Goal: Task Accomplishment & Management: Manage account settings

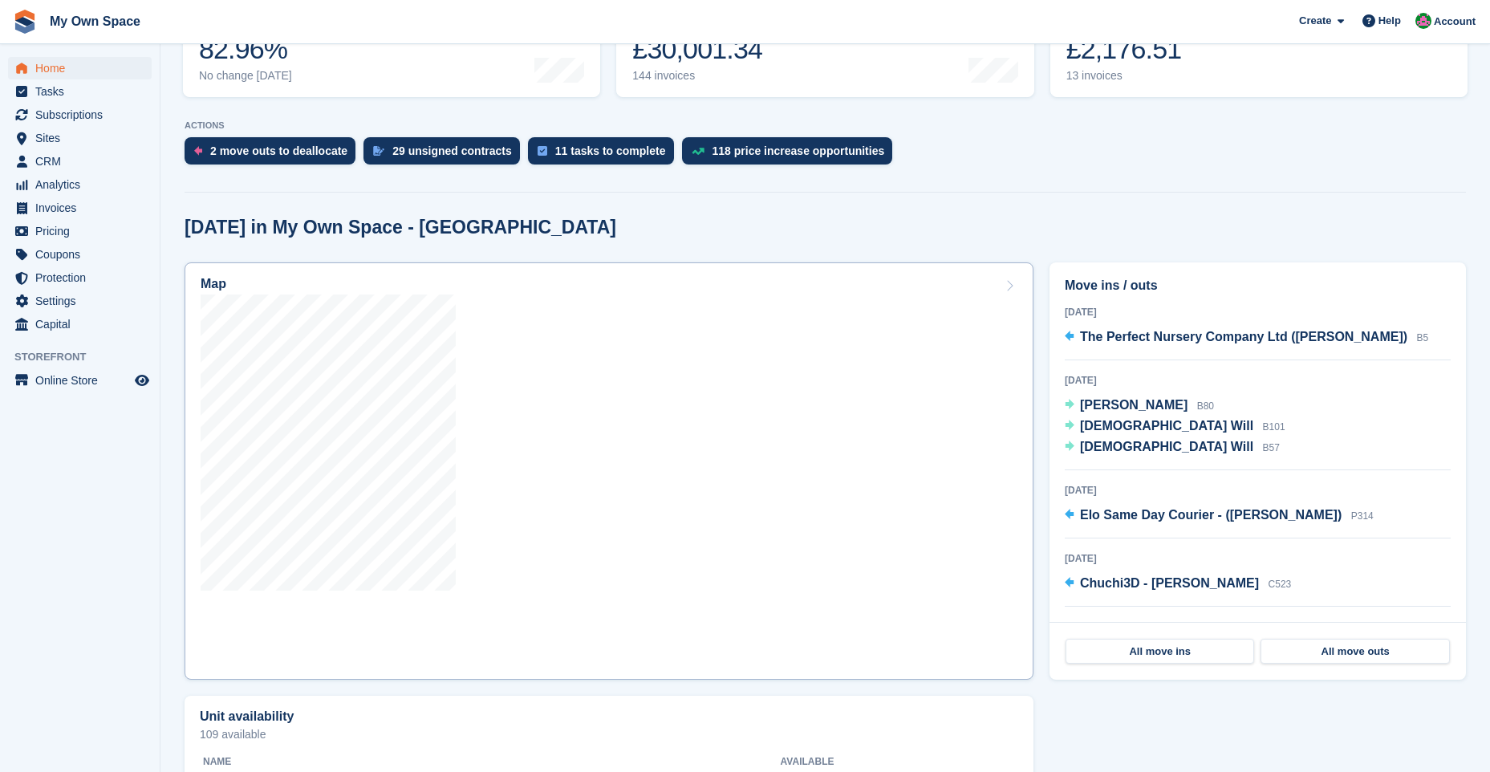
scroll to position [401, 0]
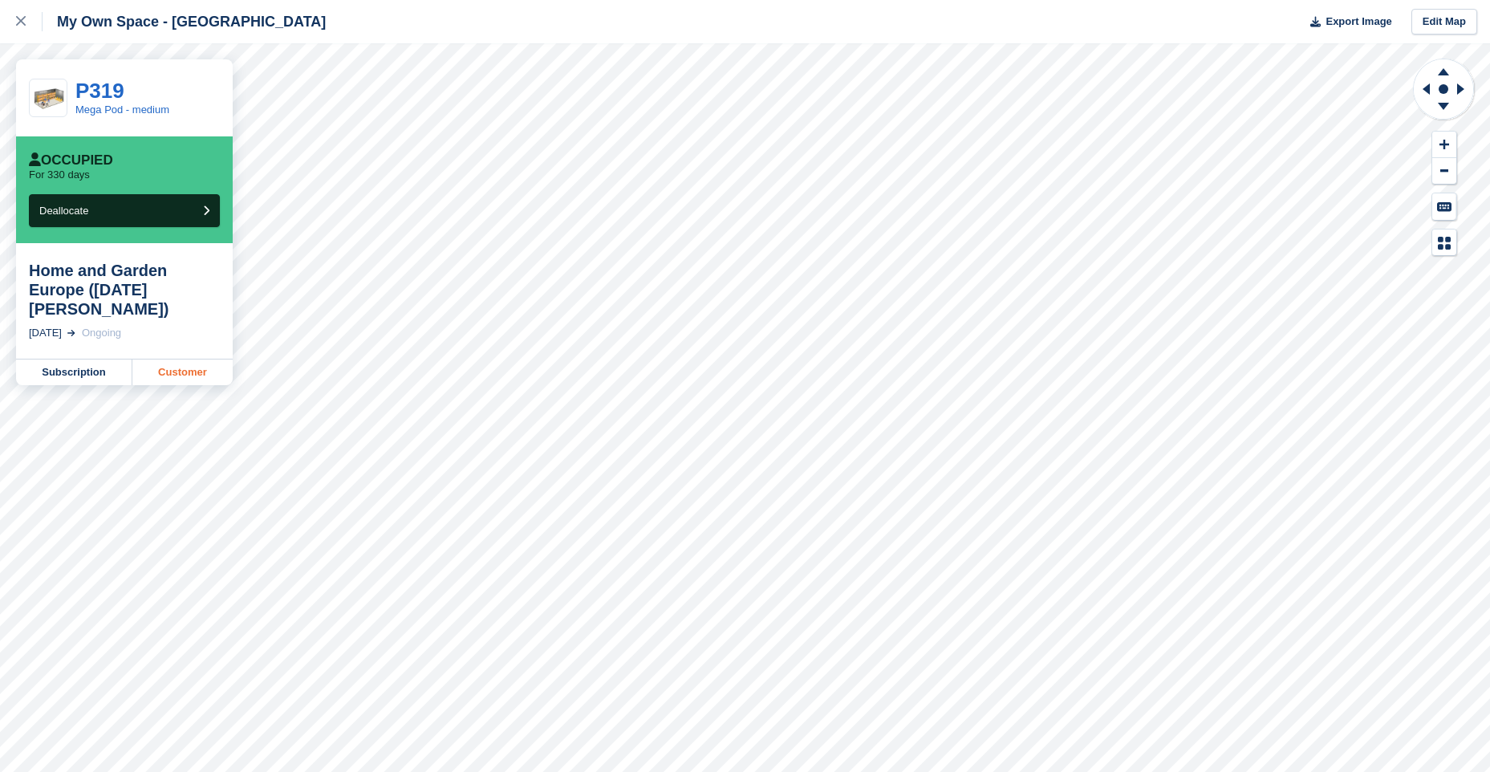
click at [197, 360] on link "Customer" at bounding box center [182, 373] width 100 height 26
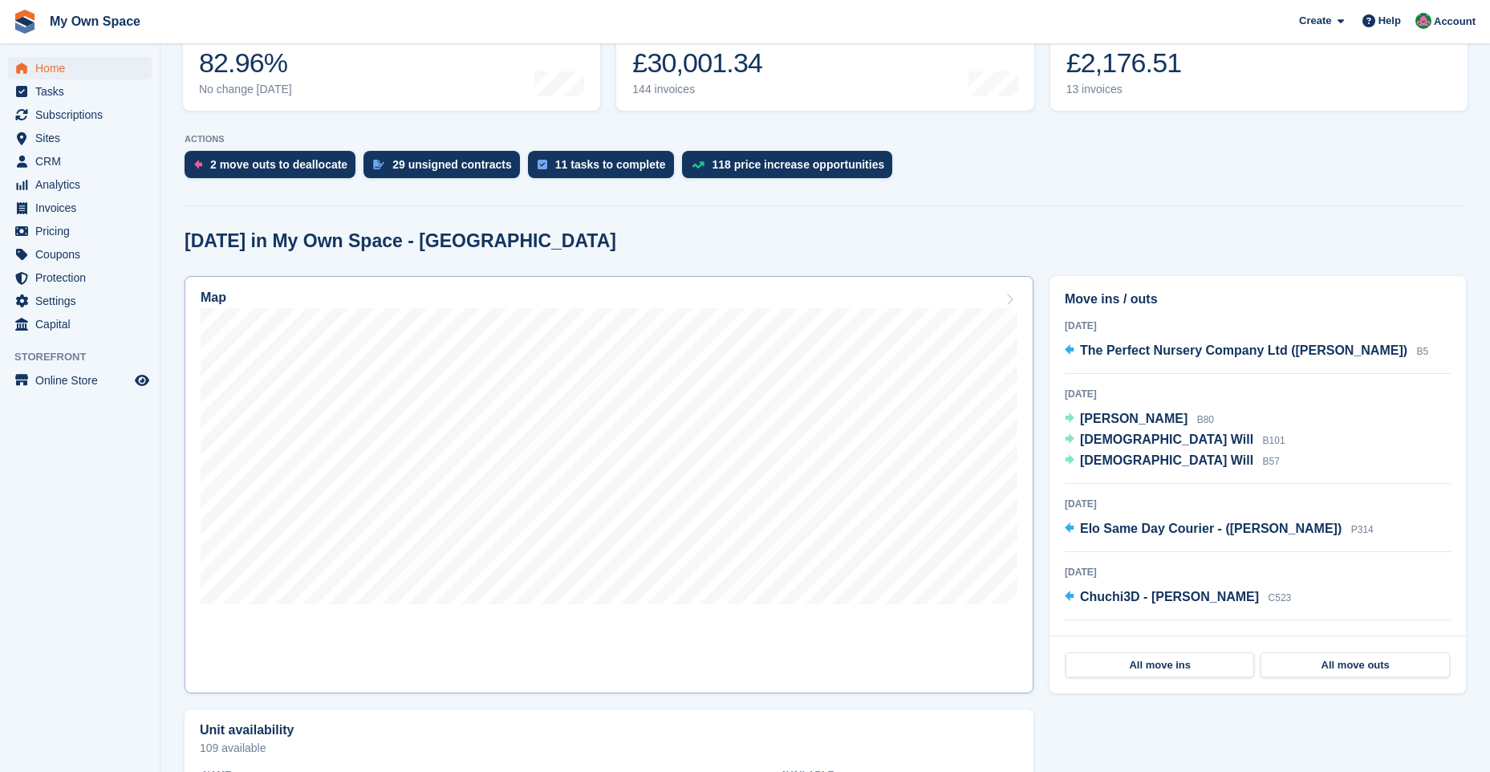
scroll to position [241, 0]
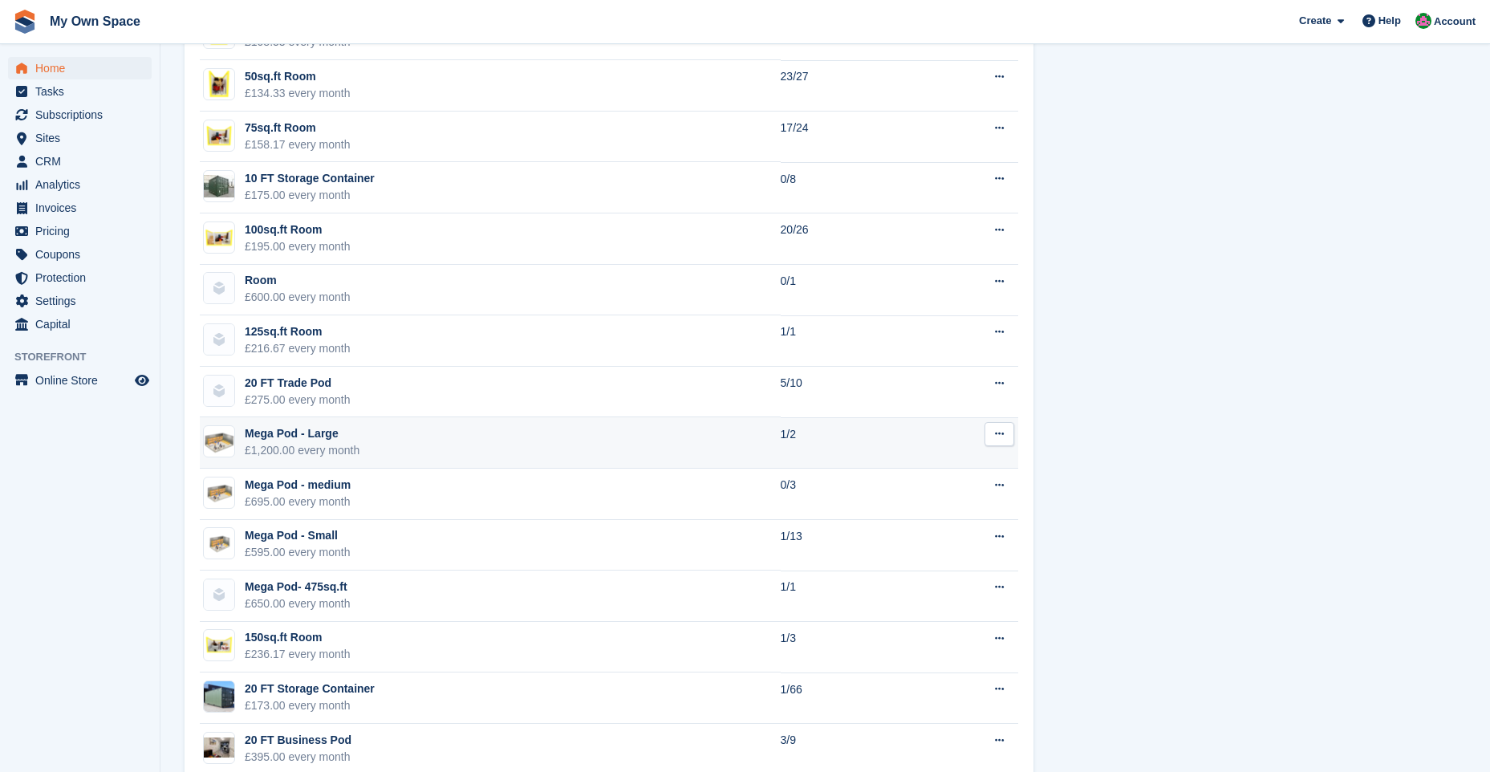
scroll to position [1284, 0]
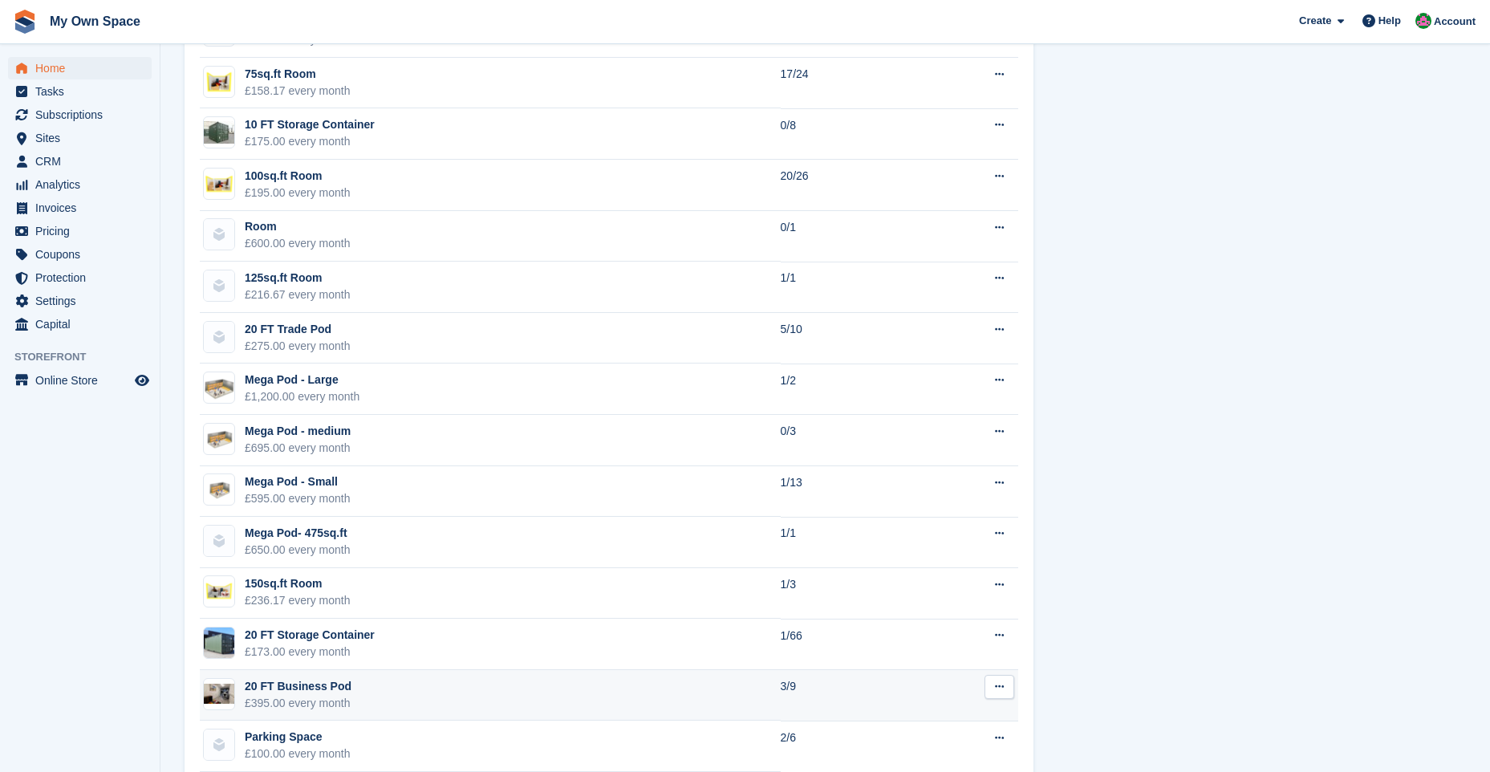
click at [367, 485] on td "20 FT Business Pod £395.00 every month" at bounding box center [490, 695] width 581 height 51
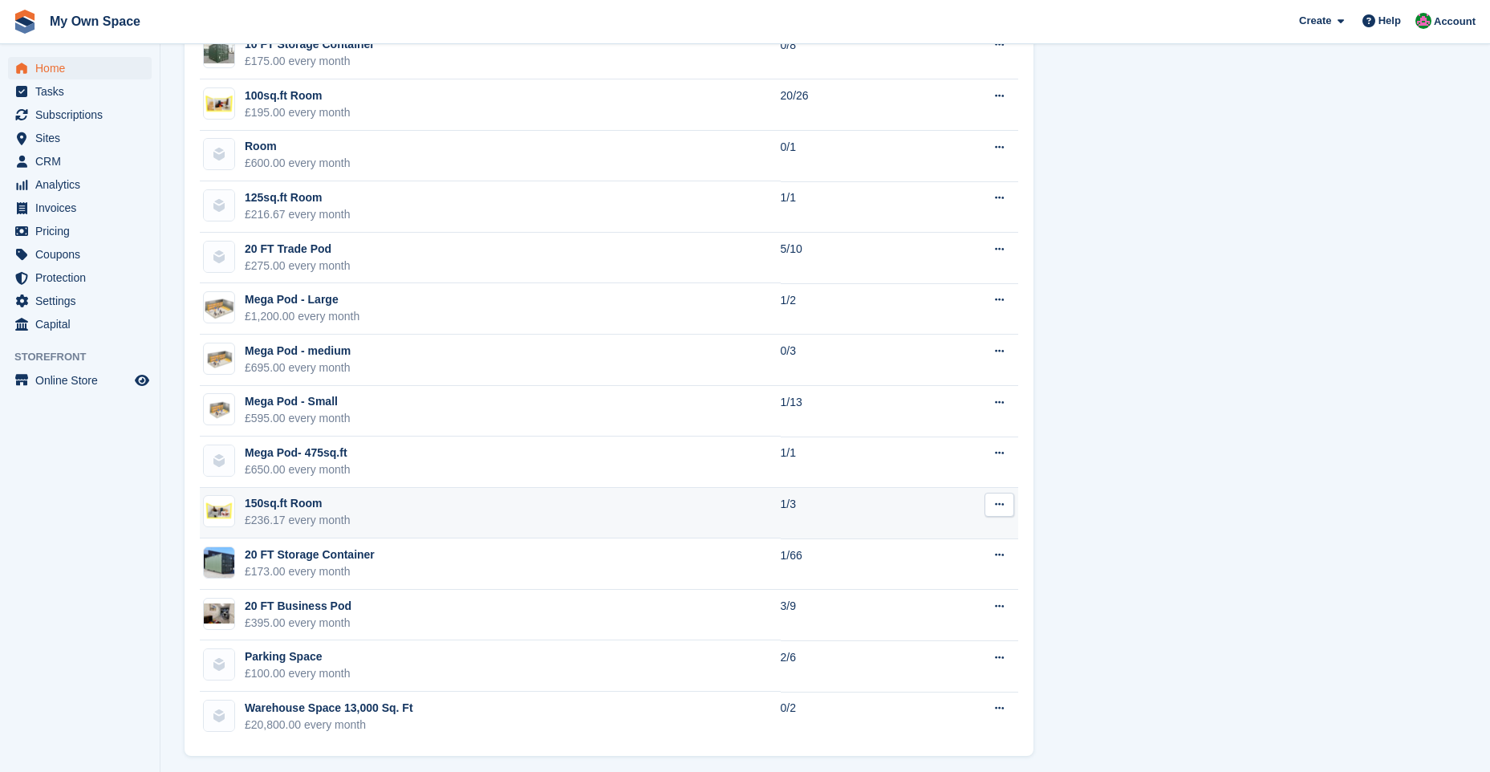
scroll to position [1284, 0]
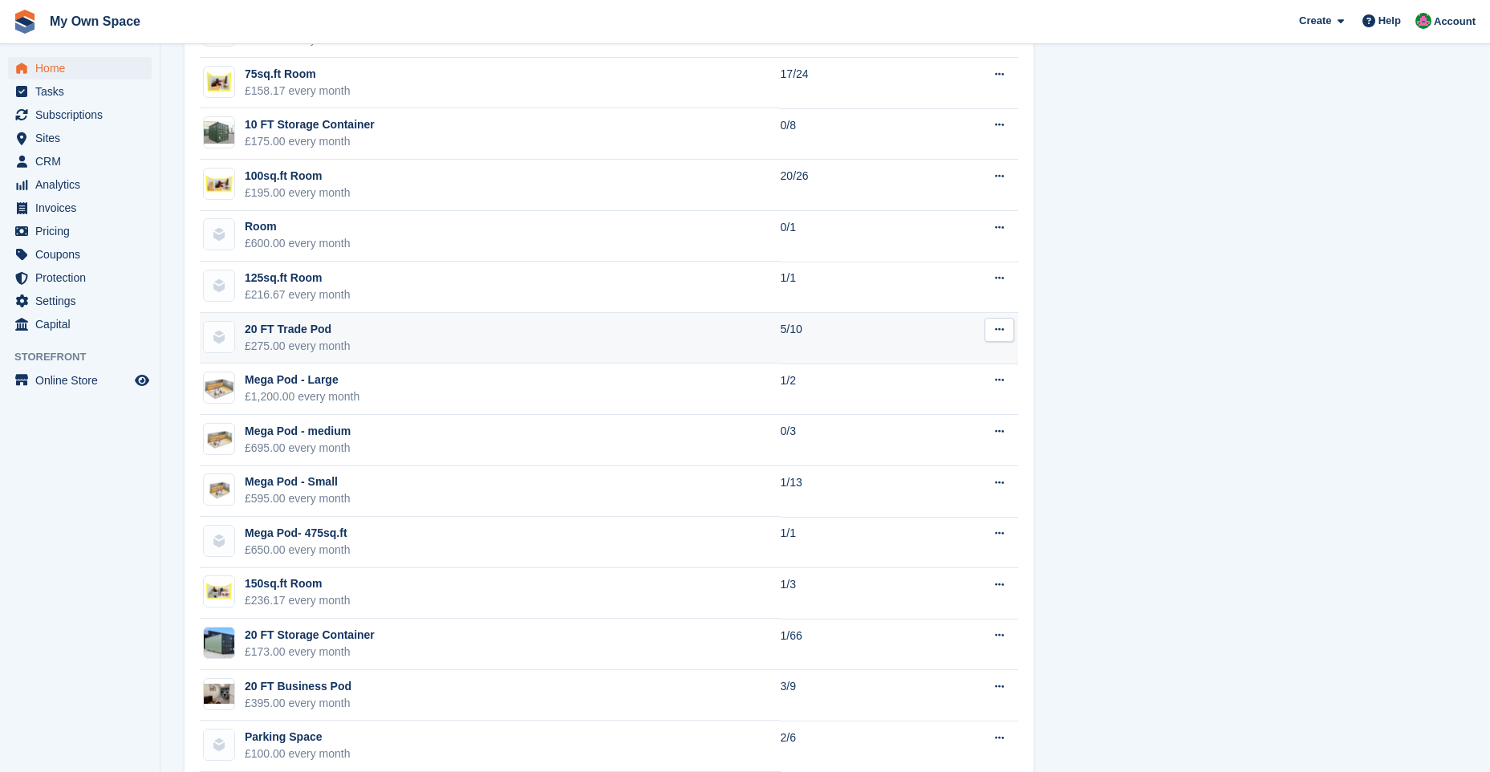
click at [409, 339] on td "20 FT Trade Pod £275.00 every month" at bounding box center [490, 338] width 581 height 51
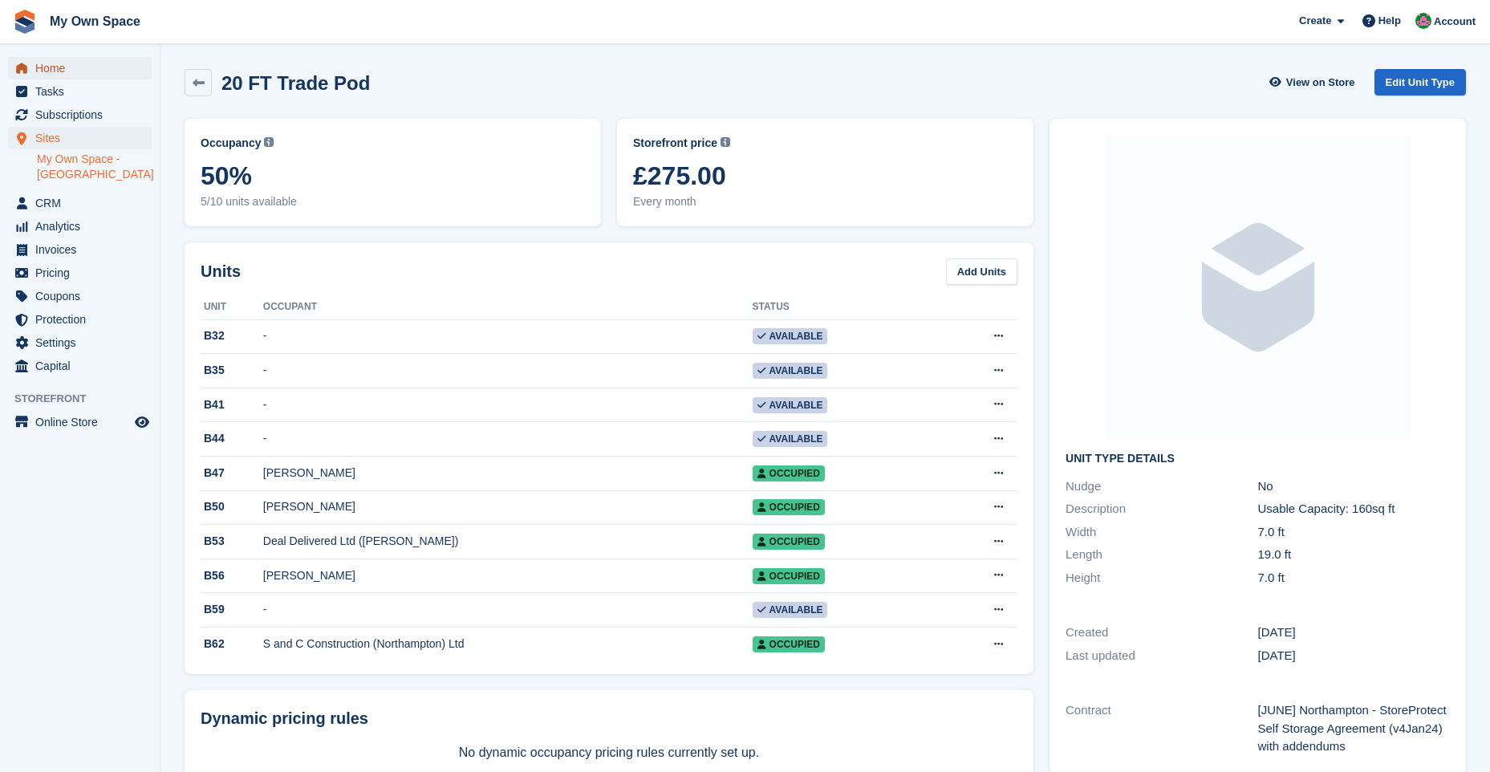
click at [63, 72] on span "Home" at bounding box center [83, 68] width 96 height 22
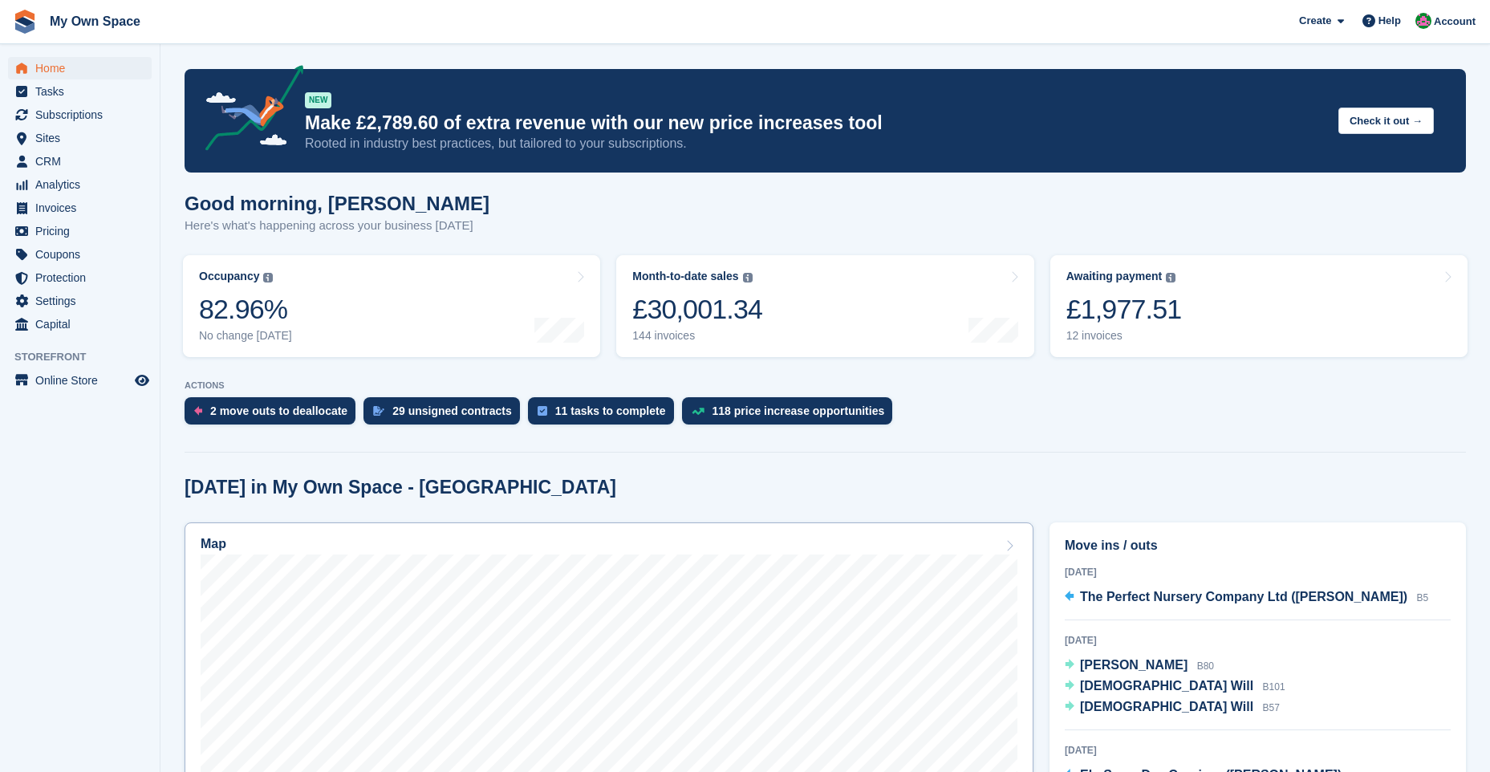
scroll to position [401, 0]
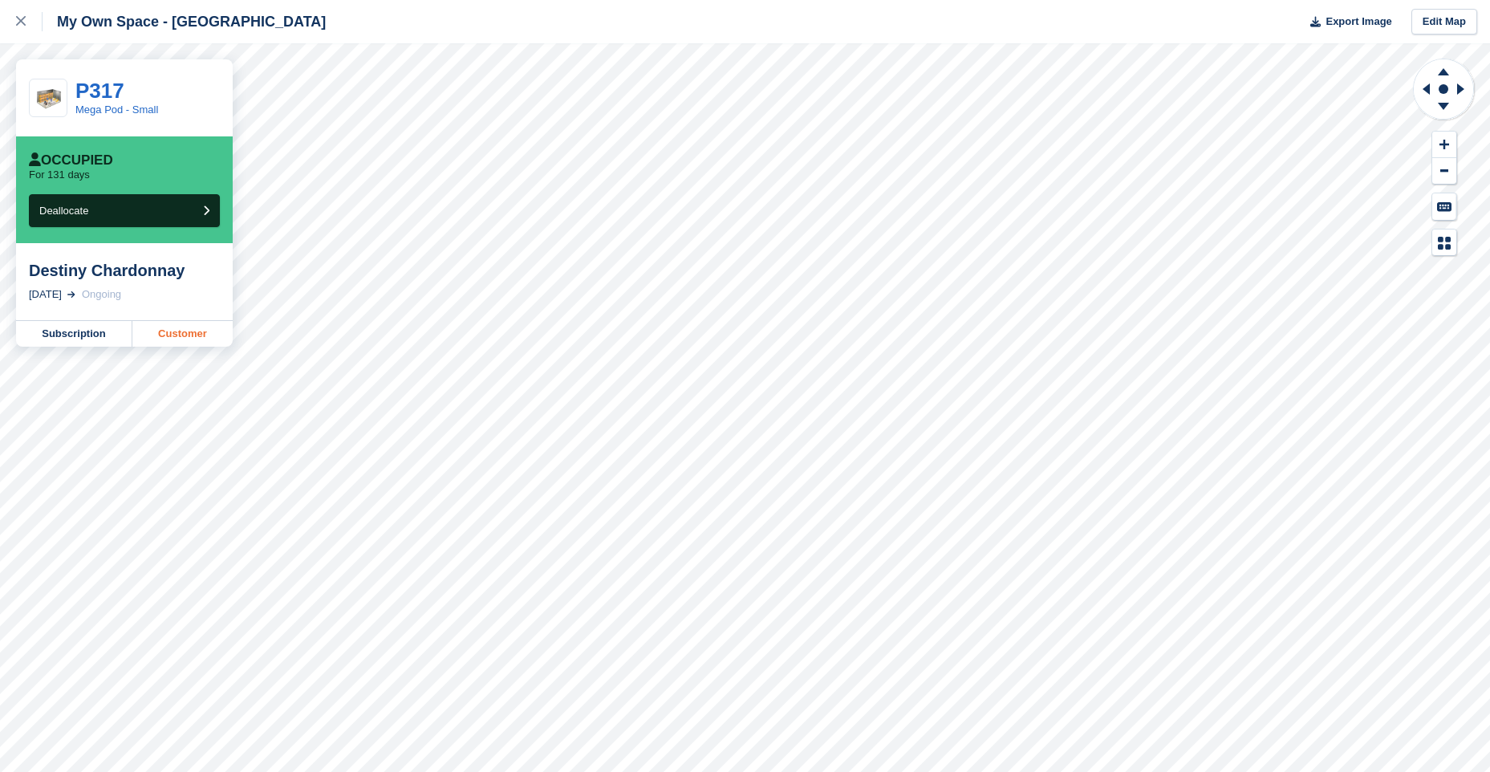
click at [198, 335] on link "Customer" at bounding box center [182, 334] width 100 height 26
click at [185, 360] on link "Customer" at bounding box center [182, 373] width 100 height 26
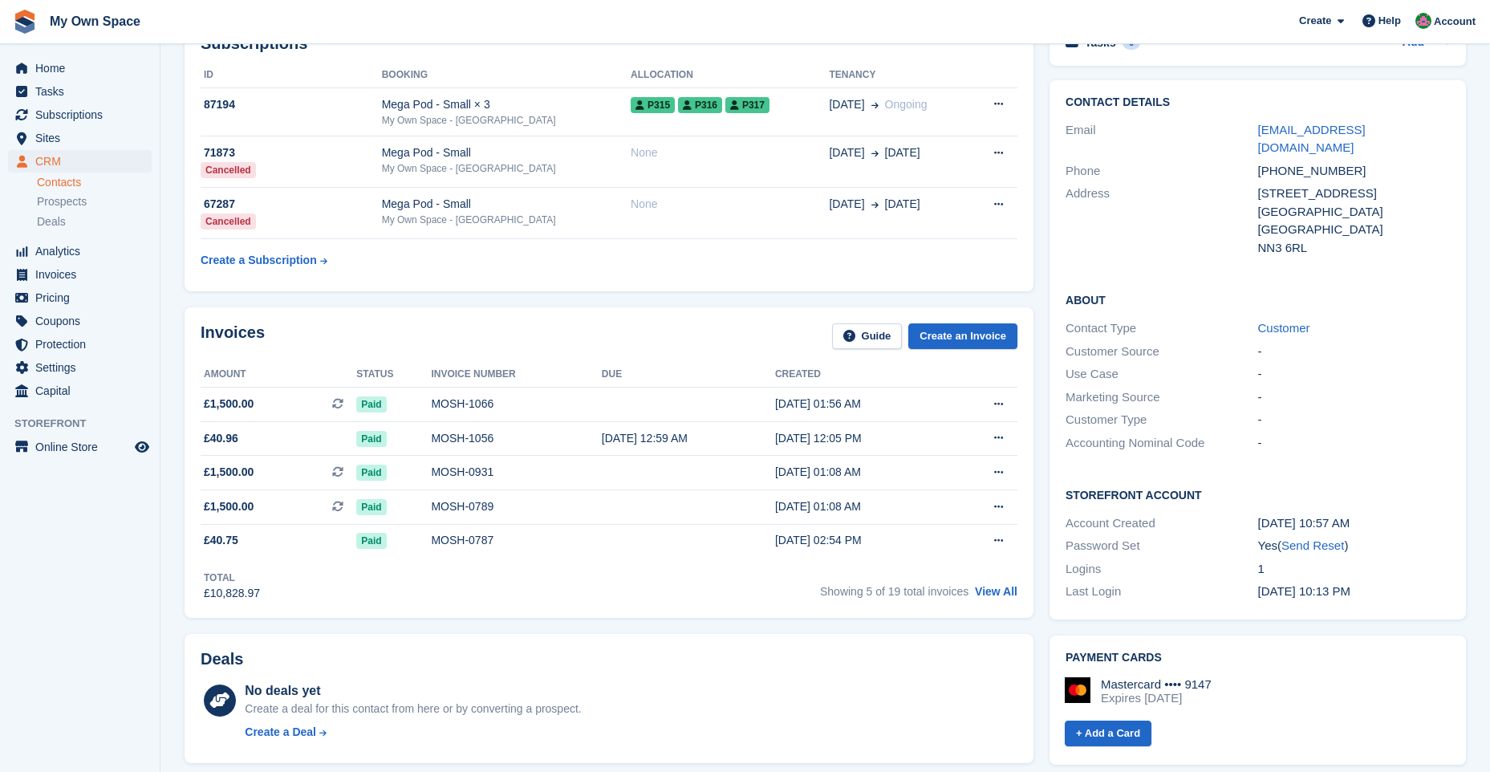
scroll to position [241, 0]
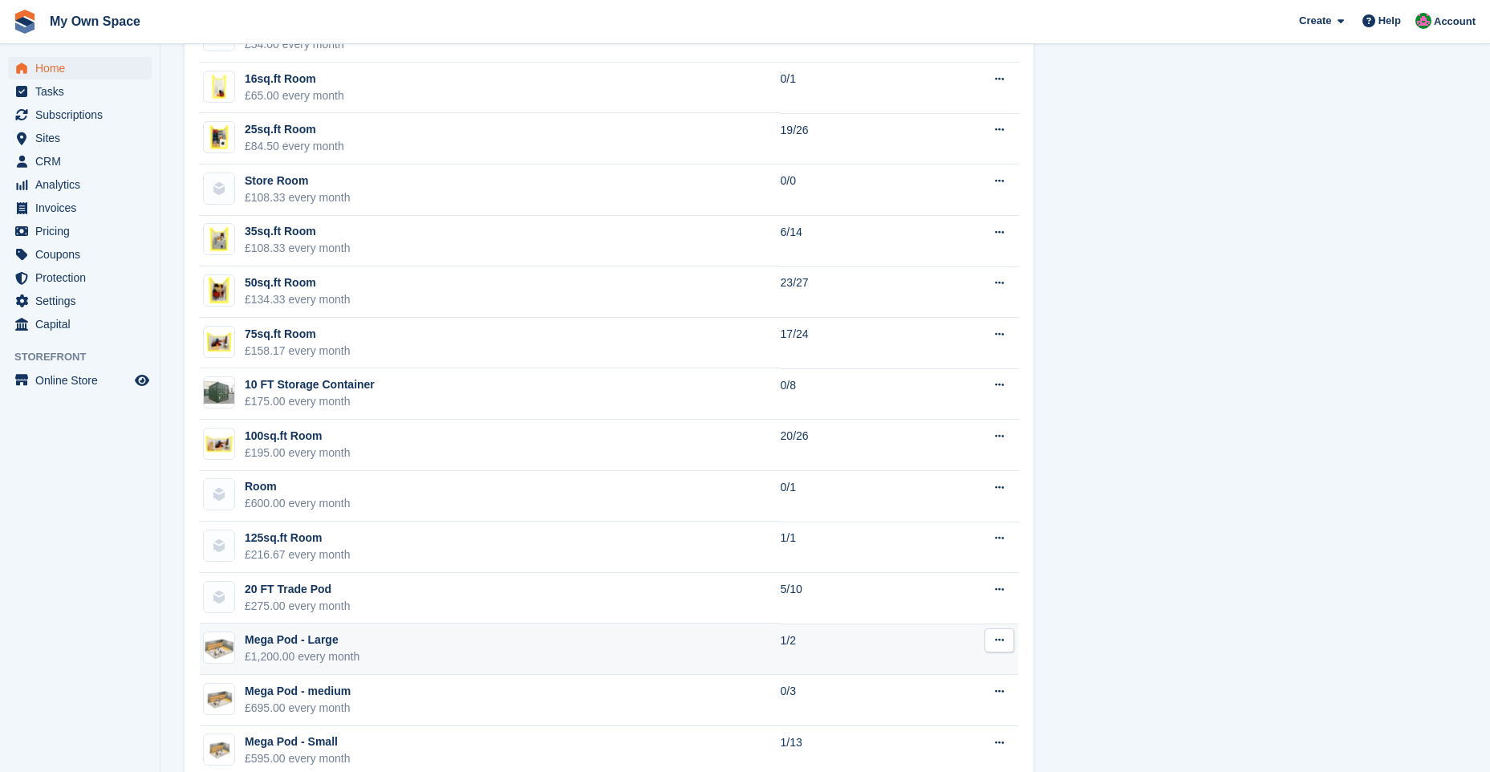
scroll to position [1124, 0]
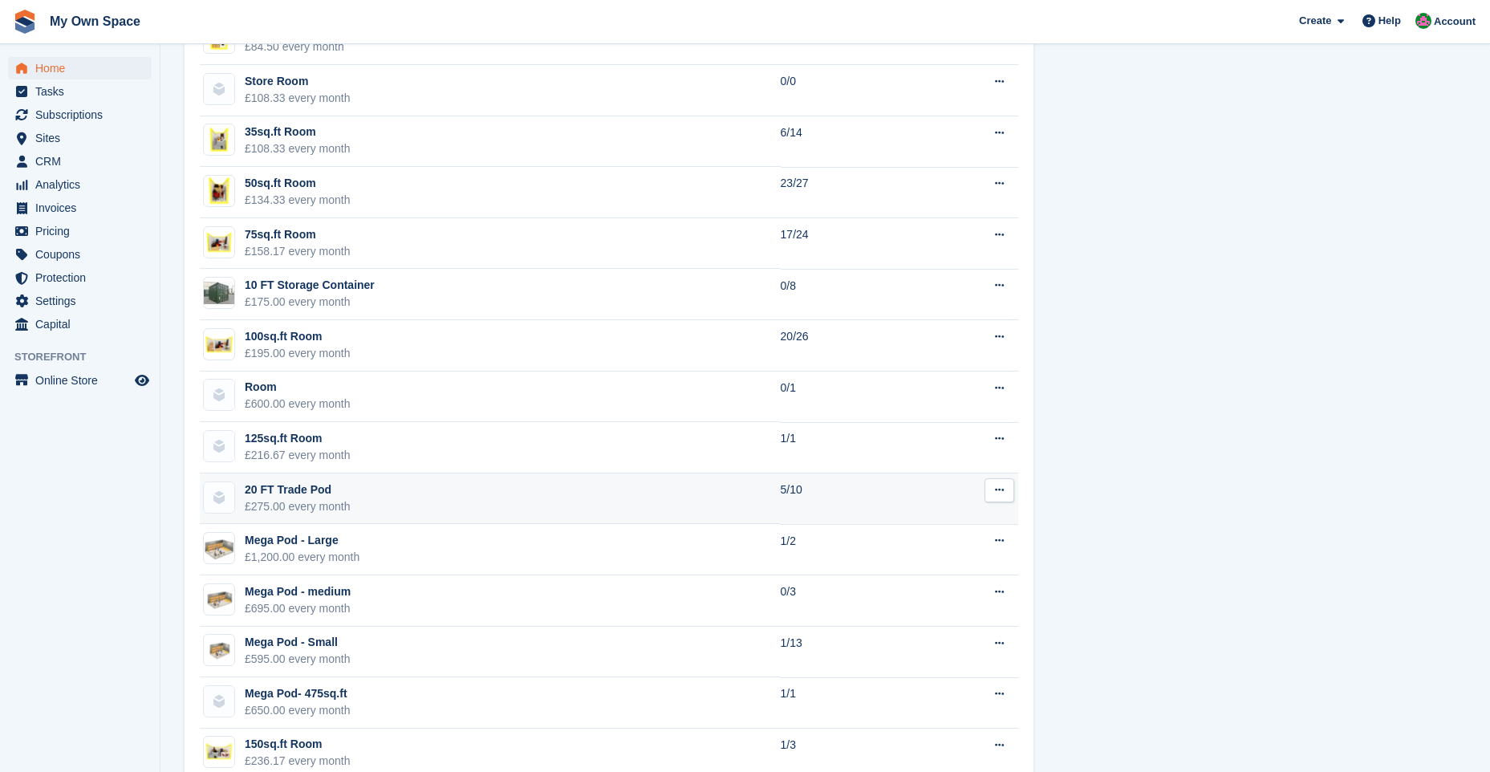
click at [343, 492] on div "20 FT Trade Pod" at bounding box center [298, 490] width 106 height 17
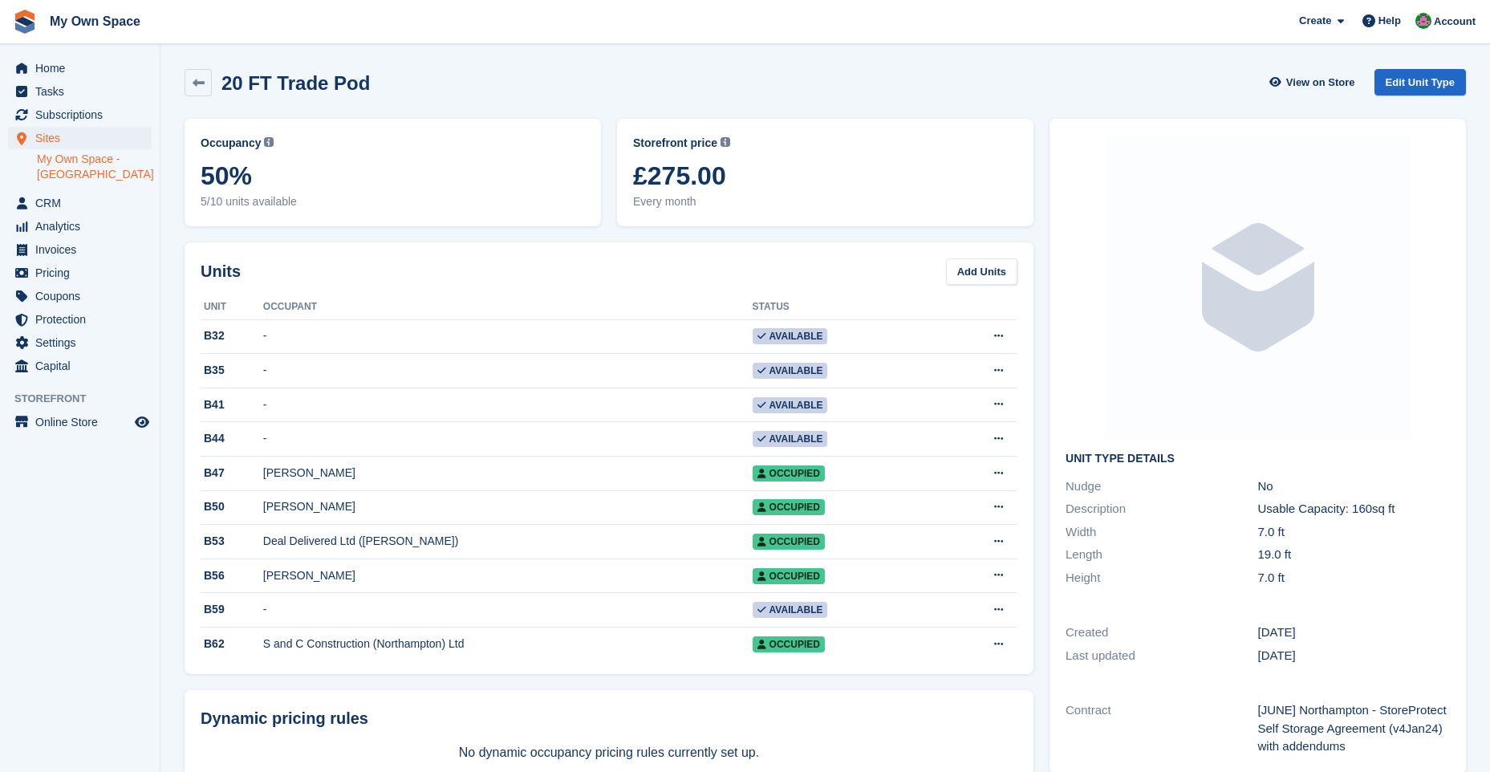
click at [413, 501] on td "[PERSON_NAME]" at bounding box center [508, 507] width 490 height 35
